Goal: Task Accomplishment & Management: Use online tool/utility

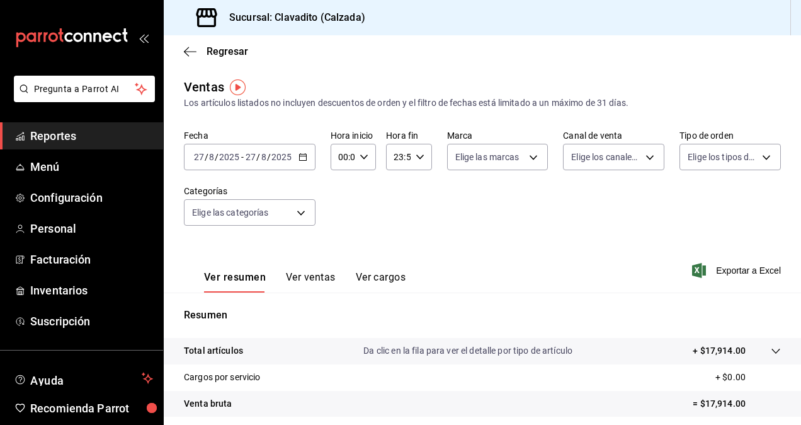
click at [299, 151] on div "2025-08-27 27 / 8 / 2025 - 2025-08-27 27 / 8 / 2025" at bounding box center [250, 157] width 132 height 26
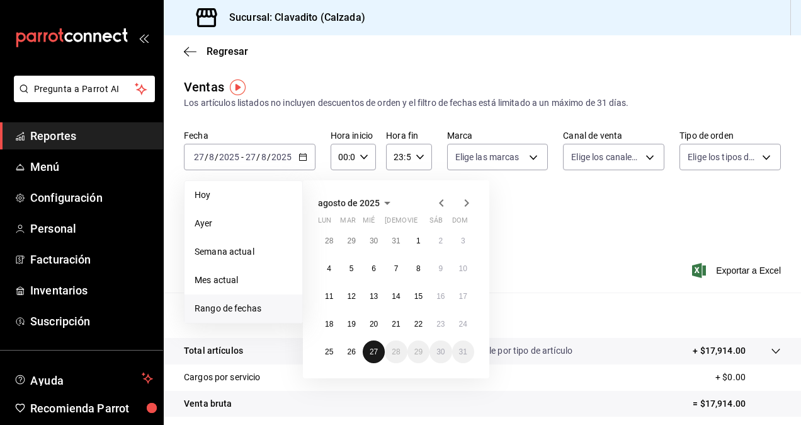
click at [374, 350] on abbr "27" at bounding box center [374, 351] width 8 height 9
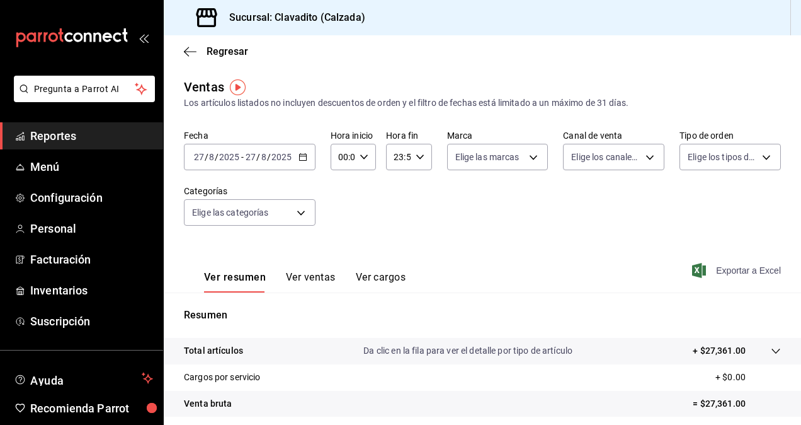
click at [741, 267] on span "Exportar a Excel" at bounding box center [738, 270] width 86 height 15
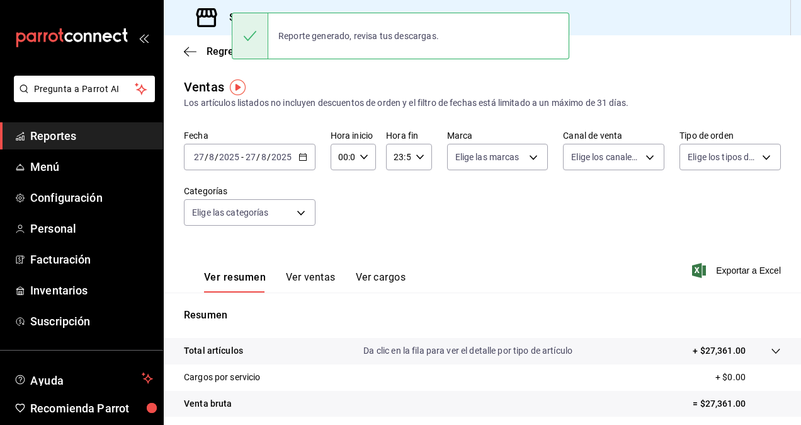
click at [725, 280] on div "Ver resumen Ver ventas Ver cargos Exportar a Excel" at bounding box center [483, 267] width 638 height 52
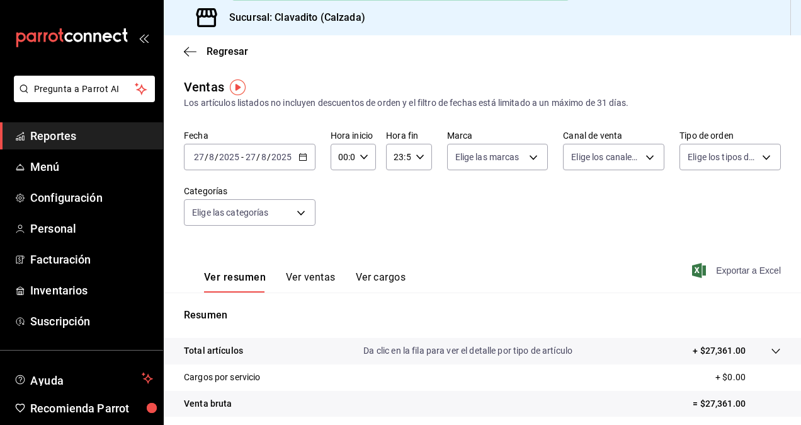
click at [730, 271] on span "Exportar a Excel" at bounding box center [738, 270] width 86 height 15
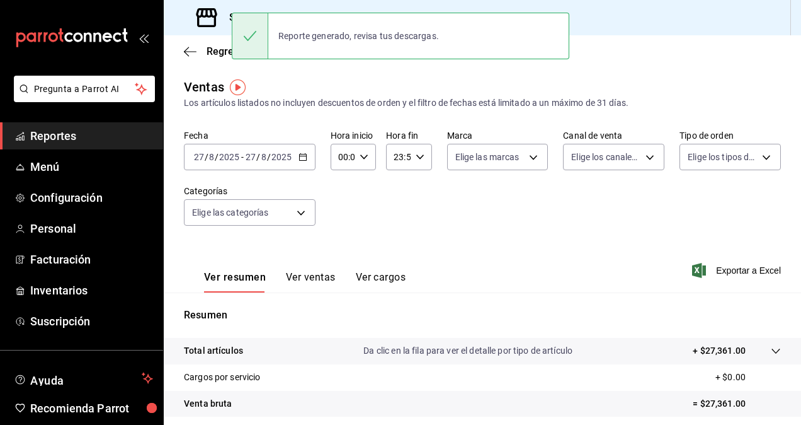
click at [81, 131] on span "Reportes" at bounding box center [91, 135] width 123 height 17
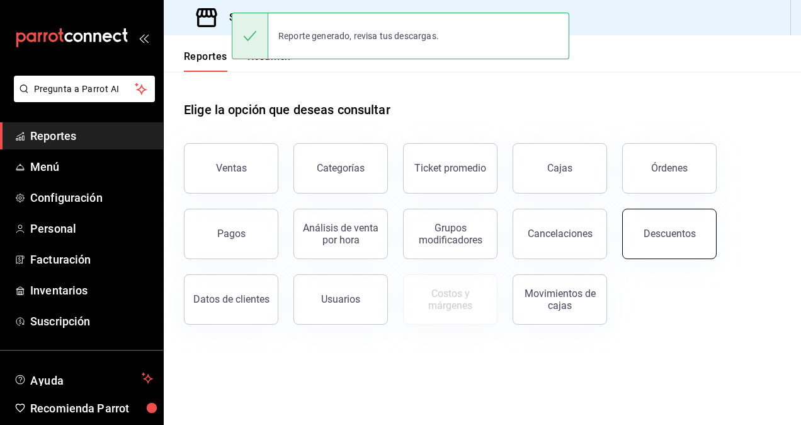
click at [657, 233] on div "Descuentos" at bounding box center [670, 233] width 52 height 12
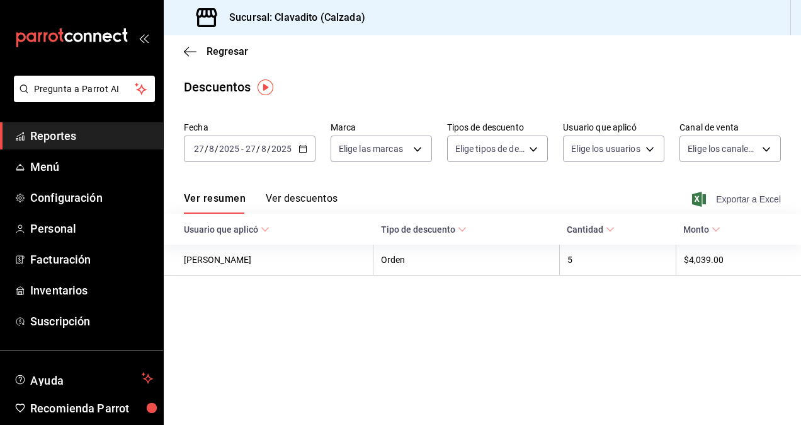
click at [738, 203] on span "Exportar a Excel" at bounding box center [738, 199] width 86 height 15
click at [84, 128] on span "Reportes" at bounding box center [91, 135] width 123 height 17
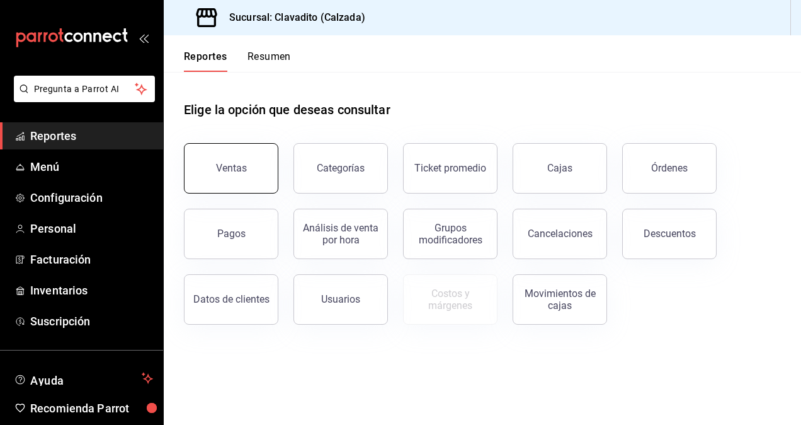
click at [240, 159] on button "Ventas" at bounding box center [231, 168] width 95 height 50
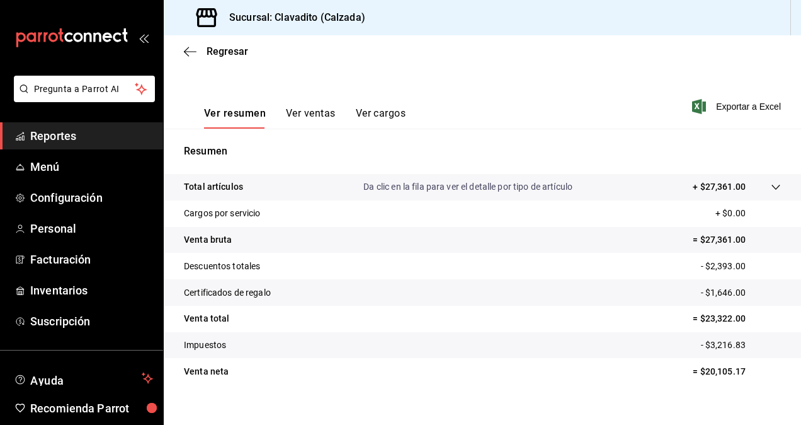
scroll to position [179, 0]
